Goal: Task Accomplishment & Management: Complete application form

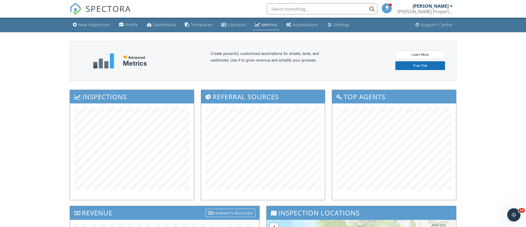
click at [110, 4] on span "SPECTORA" at bounding box center [108, 9] width 45 height 12
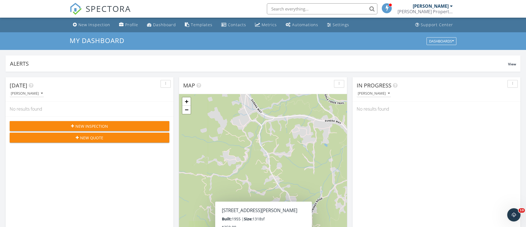
drag, startPoint x: 265, startPoint y: 22, endPoint x: 264, endPoint y: 35, distance: 13.6
click at [265, 22] on div "Metrics" at bounding box center [269, 24] width 15 height 5
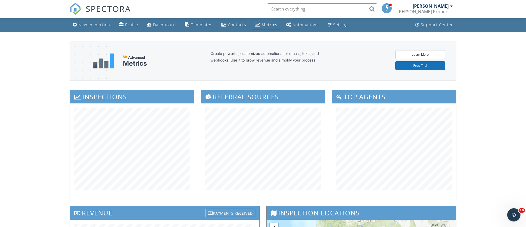
click at [106, 8] on span "SPECTORA" at bounding box center [108, 9] width 45 height 12
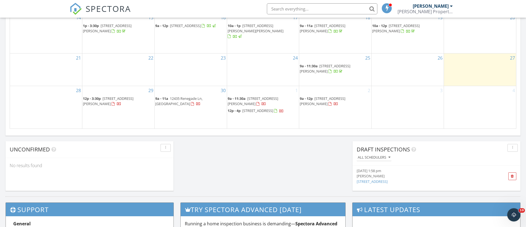
scroll to position [380, 0]
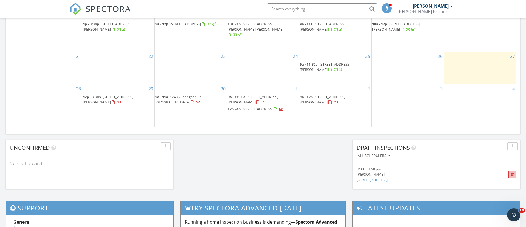
click at [513, 173] on span at bounding box center [512, 175] width 3 height 4
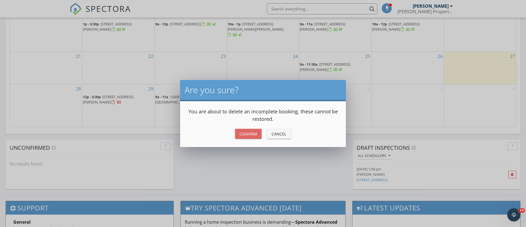
drag, startPoint x: 243, startPoint y: 131, endPoint x: 246, endPoint y: 138, distance: 6.6
click at [243, 131] on div "Confirm" at bounding box center [248, 134] width 18 height 6
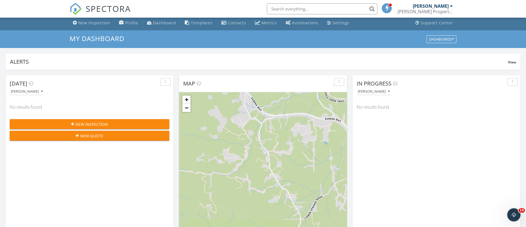
scroll to position [0, 0]
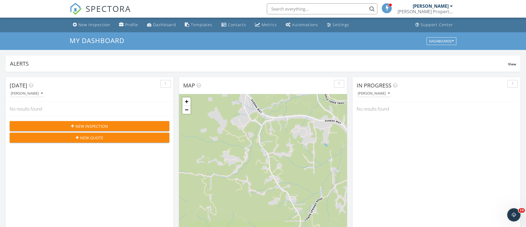
click at [105, 127] on span "New Inspection" at bounding box center [91, 126] width 33 height 6
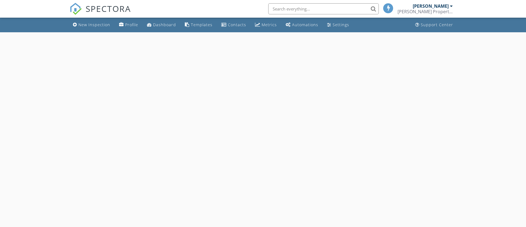
select select "8"
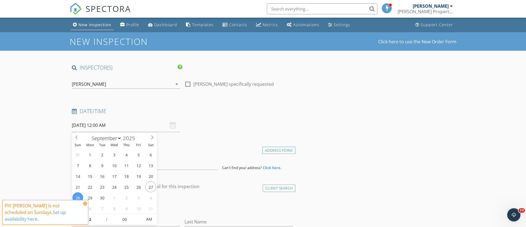
click at [89, 126] on input "[DATE] 12:00 AM" at bounding box center [126, 126] width 108 height 14
type input "[DATE] 12:00 AM"
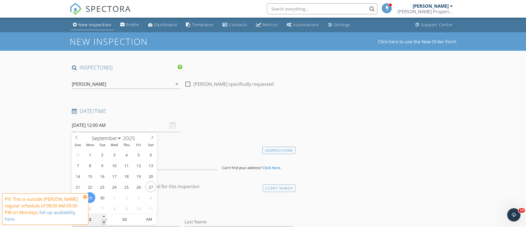
type input "11"
type input "[DATE] 11:00 PM"
click at [103, 223] on span at bounding box center [104, 223] width 4 height 6
type input "10"
type input "[DATE] 10:00 PM"
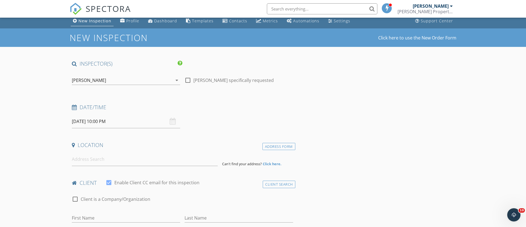
click at [103, 223] on div "First Name" at bounding box center [126, 221] width 108 height 15
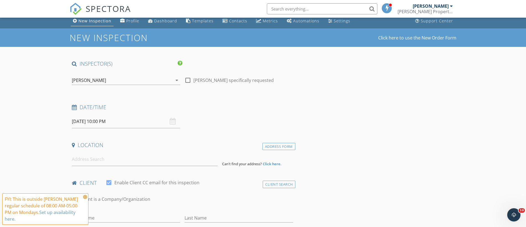
click at [100, 124] on input "09/29/2025 10:00 PM" at bounding box center [126, 122] width 108 height 14
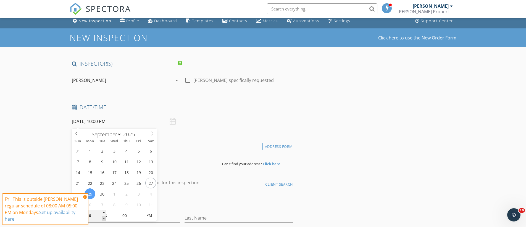
type input "09"
drag, startPoint x: 104, startPoint y: 219, endPoint x: 136, endPoint y: 215, distance: 31.9
click at [104, 218] on span at bounding box center [104, 219] width 4 height 6
type input "09/29/2025 9:00 AM"
drag, startPoint x: 149, startPoint y: 215, endPoint x: 164, endPoint y: 211, distance: 14.9
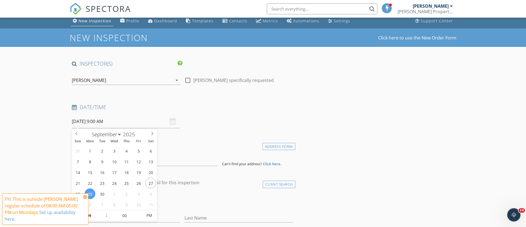
click at [149, 215] on span "PM" at bounding box center [148, 215] width 15 height 11
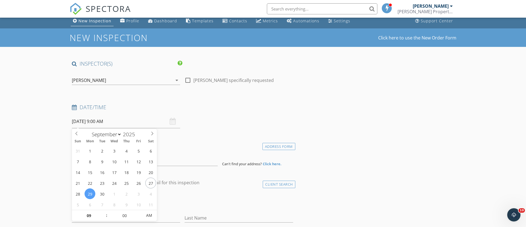
click at [198, 149] on div "Location" at bounding box center [183, 147] width 226 height 11
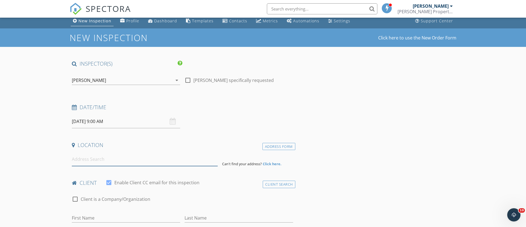
click at [104, 156] on input at bounding box center [145, 160] width 146 height 14
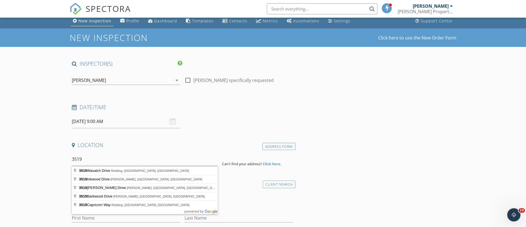
type input "3519 Barkwood Drive, Anderson, CA, USA"
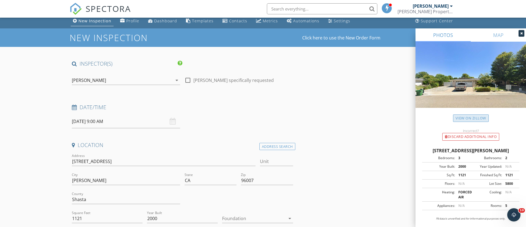
click at [467, 119] on link "View on Zillow" at bounding box center [471, 118] width 36 height 7
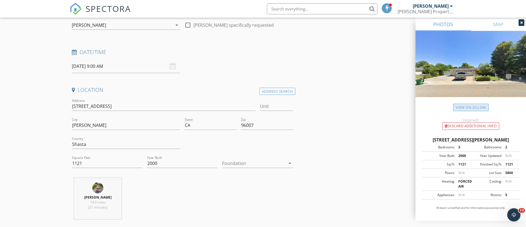
scroll to position [59, 0]
click at [243, 165] on div at bounding box center [253, 163] width 63 height 9
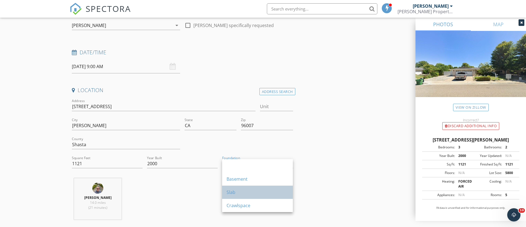
click at [233, 194] on div "Slab" at bounding box center [257, 192] width 62 height 7
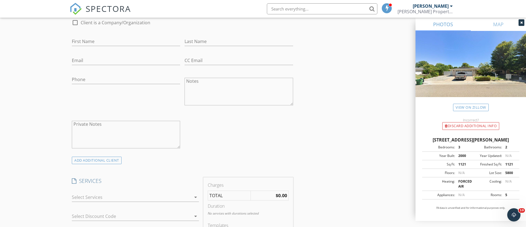
scroll to position [320, 0]
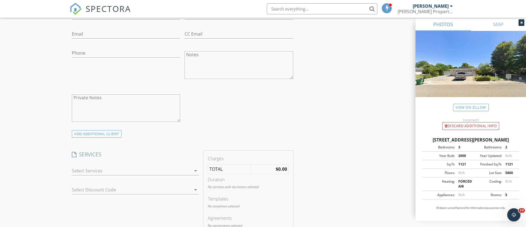
click at [87, 174] on div at bounding box center [131, 171] width 119 height 9
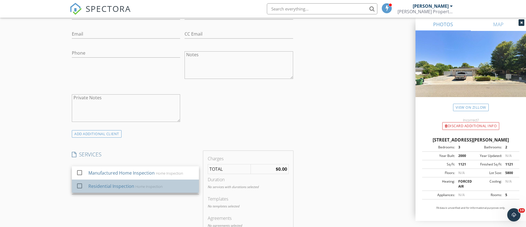
click at [97, 185] on div "Residential Inspection" at bounding box center [111, 186] width 46 height 7
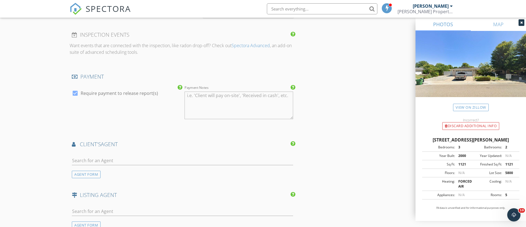
scroll to position [558, 0]
click at [106, 156] on input "text" at bounding box center [182, 160] width 221 height 9
type input "Mone"
click at [91, 167] on div "Monet Templeton" at bounding box center [105, 170] width 34 height 7
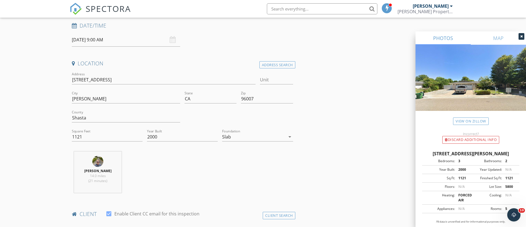
scroll to position [0, 0]
